Goal: Information Seeking & Learning: Learn about a topic

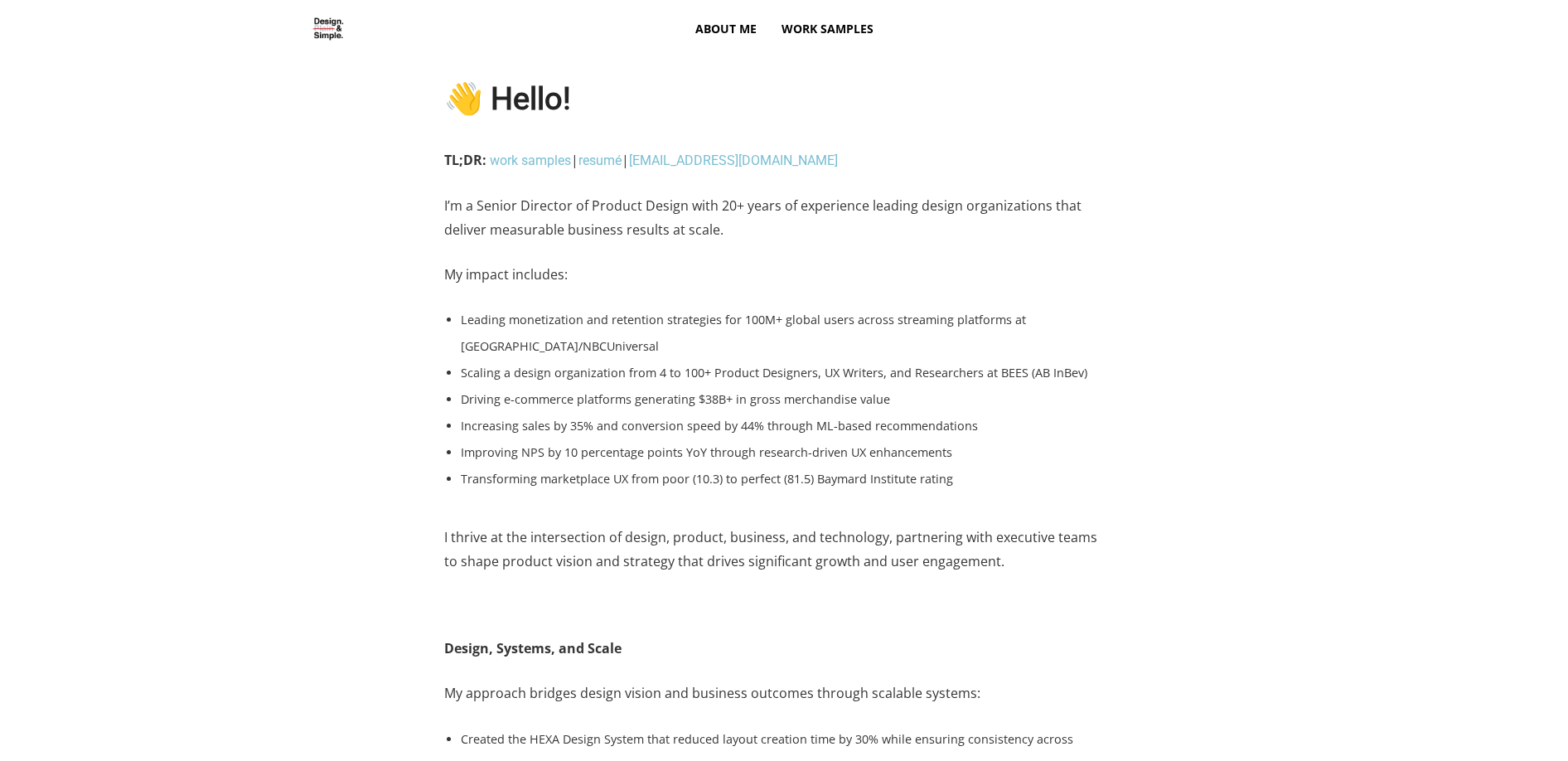
click at [835, 35] on span "Work Samples" at bounding box center [827, 29] width 92 height 60
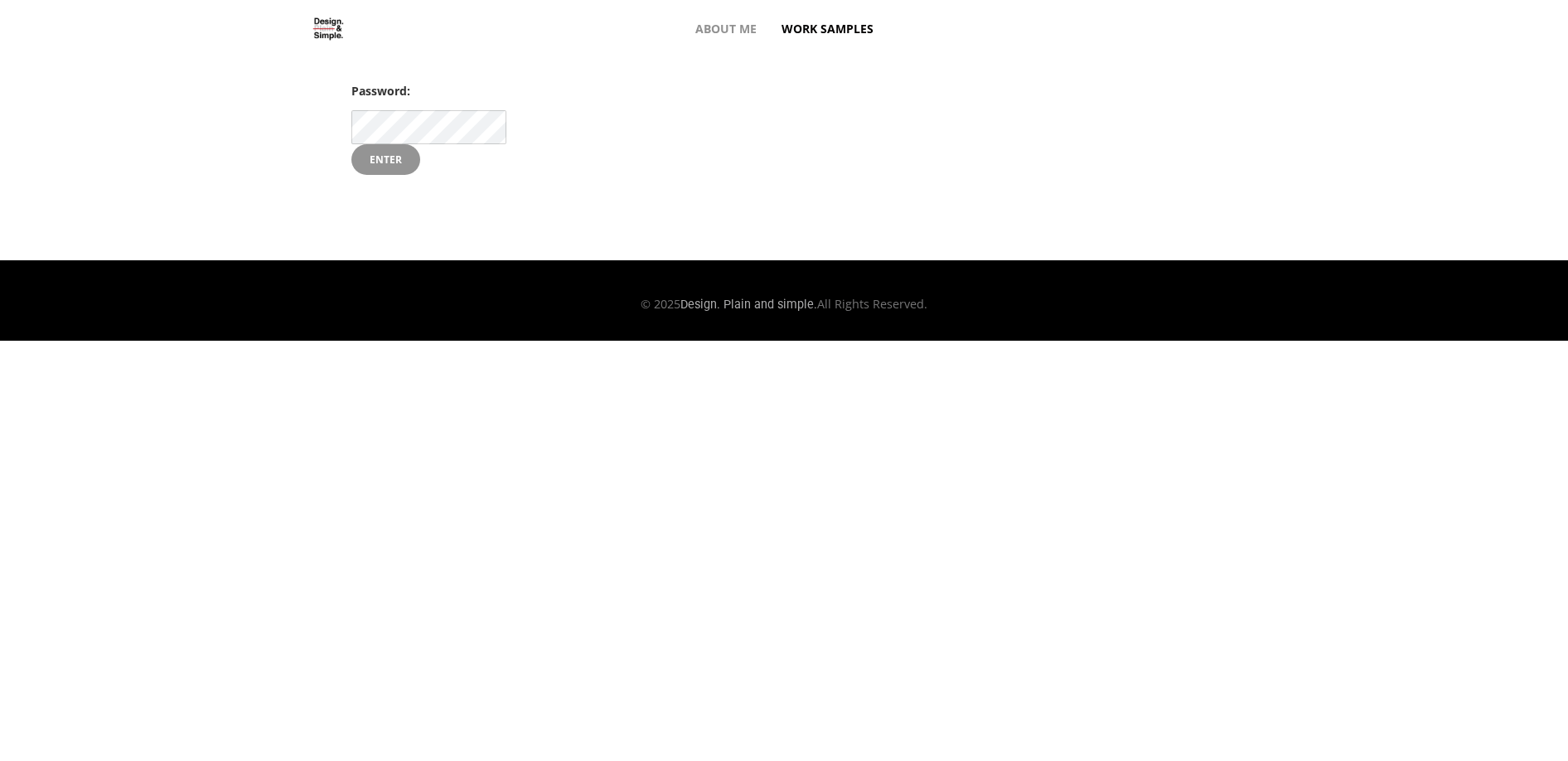
click at [386, 160] on input "Enter" at bounding box center [385, 160] width 69 height 32
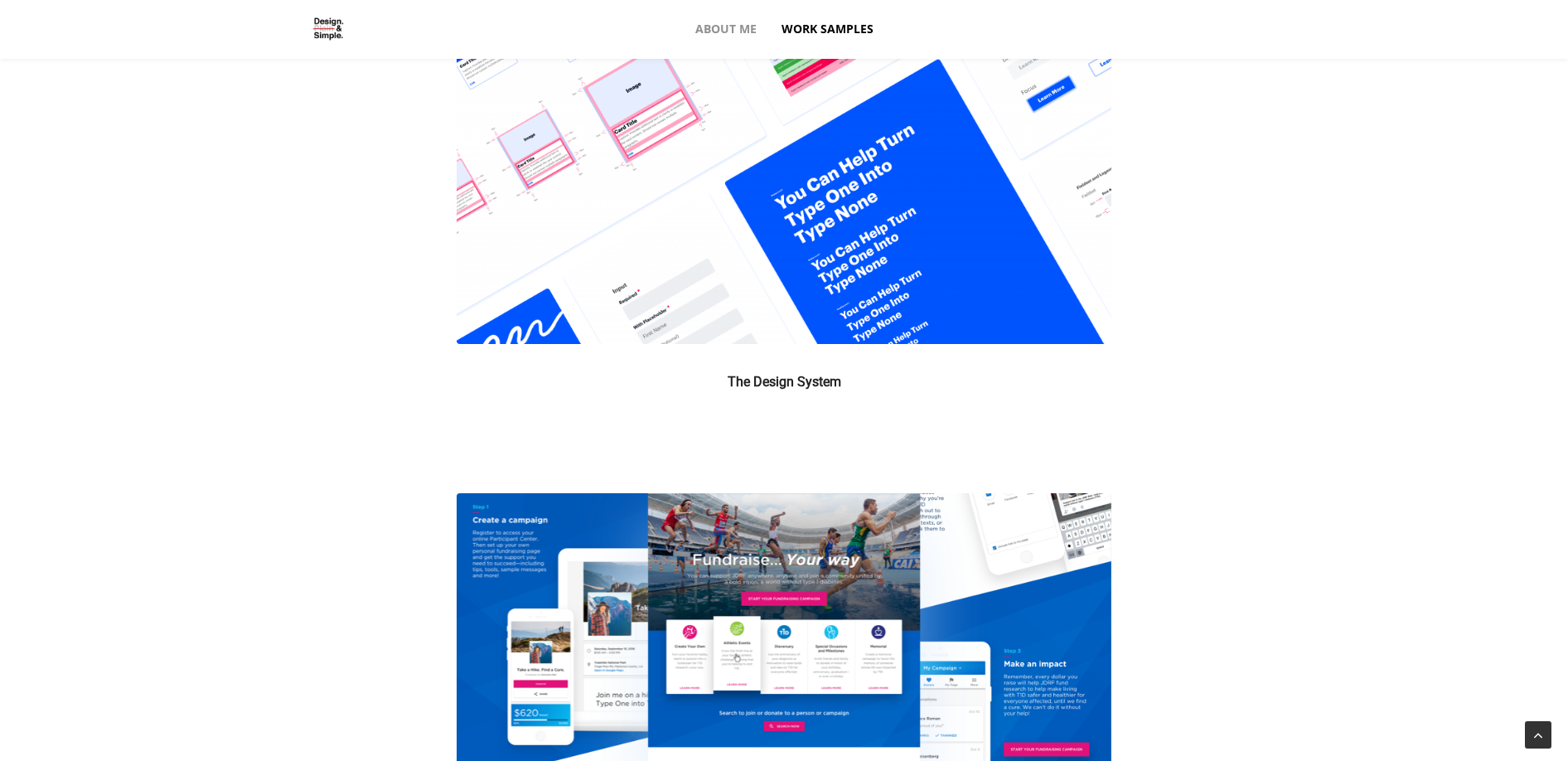
scroll to position [2674, 0]
